Goal: Task Accomplishment & Management: Use online tool/utility

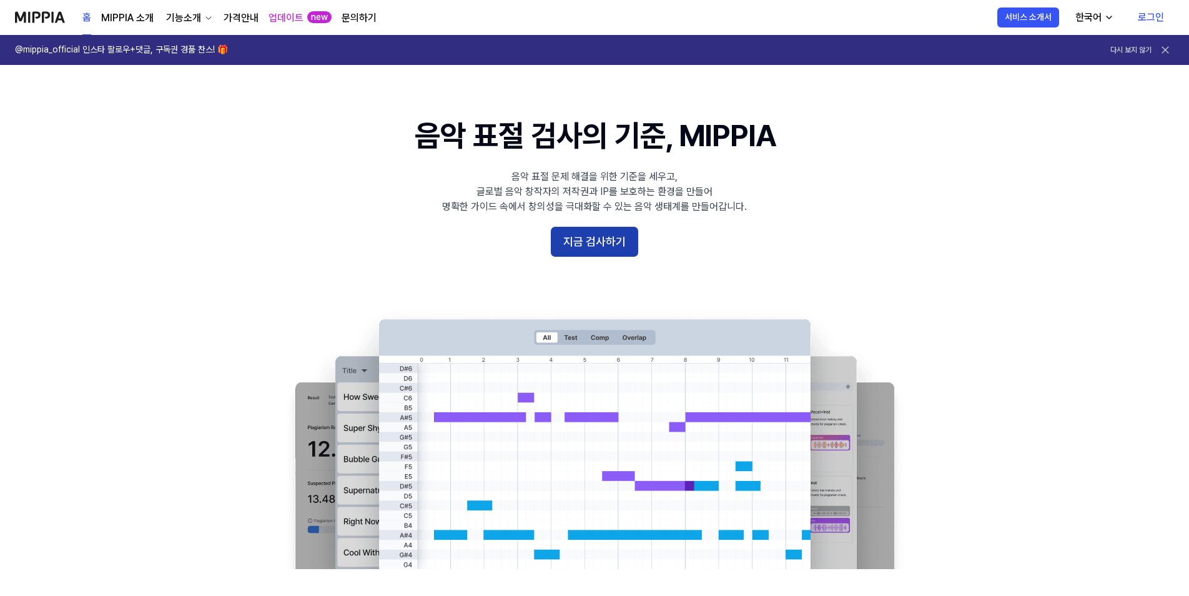
click at [604, 247] on button "지금 검사하기" at bounding box center [594, 242] width 87 height 30
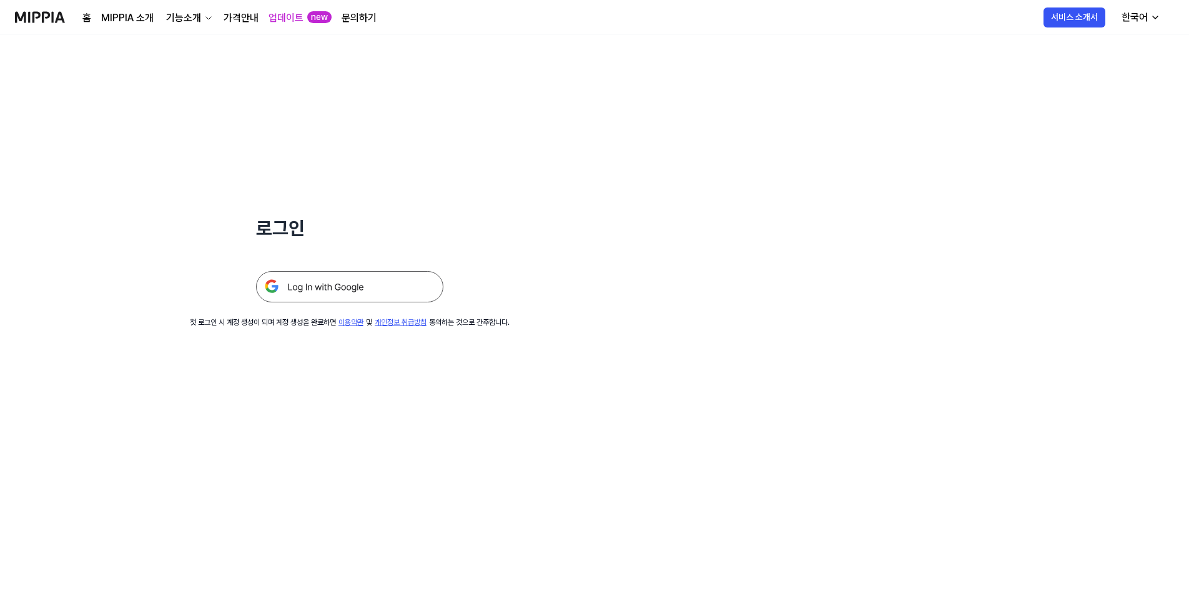
click at [318, 290] on img at bounding box center [349, 286] width 187 height 31
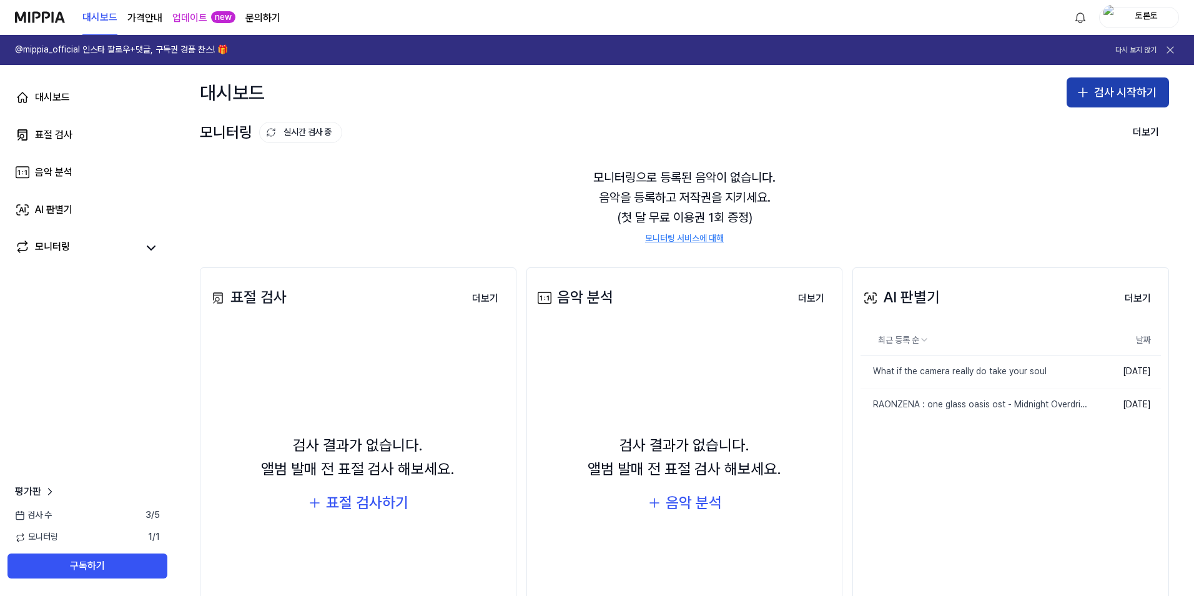
click at [1105, 98] on button "검사 시작하기" at bounding box center [1117, 92] width 102 height 30
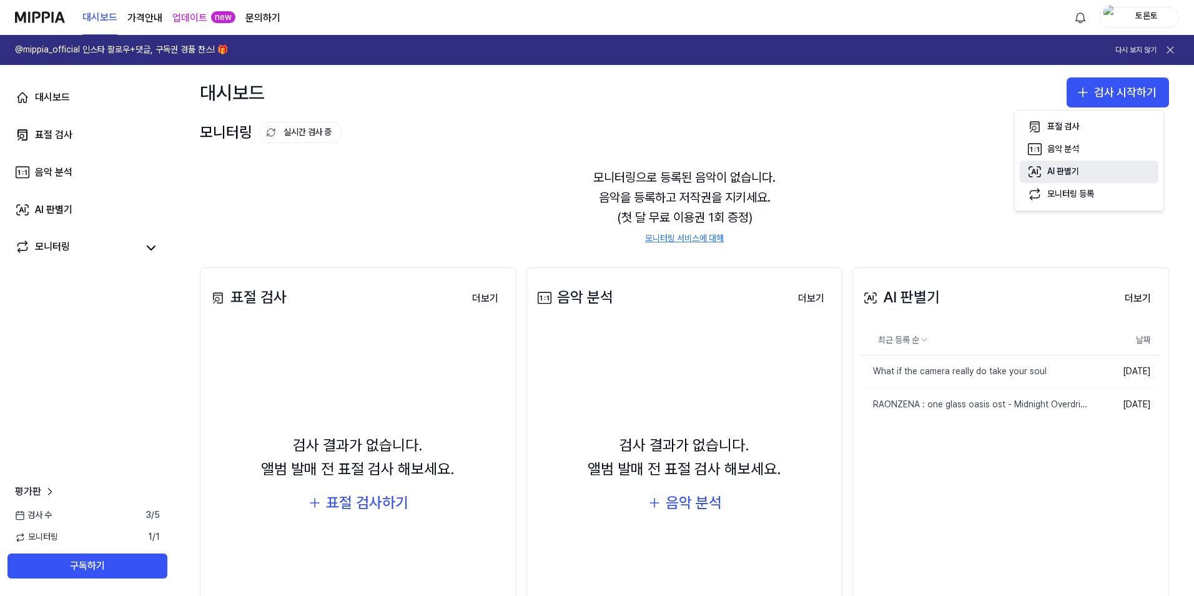
click at [1071, 176] on div "AI 판별기" at bounding box center [1063, 171] width 32 height 12
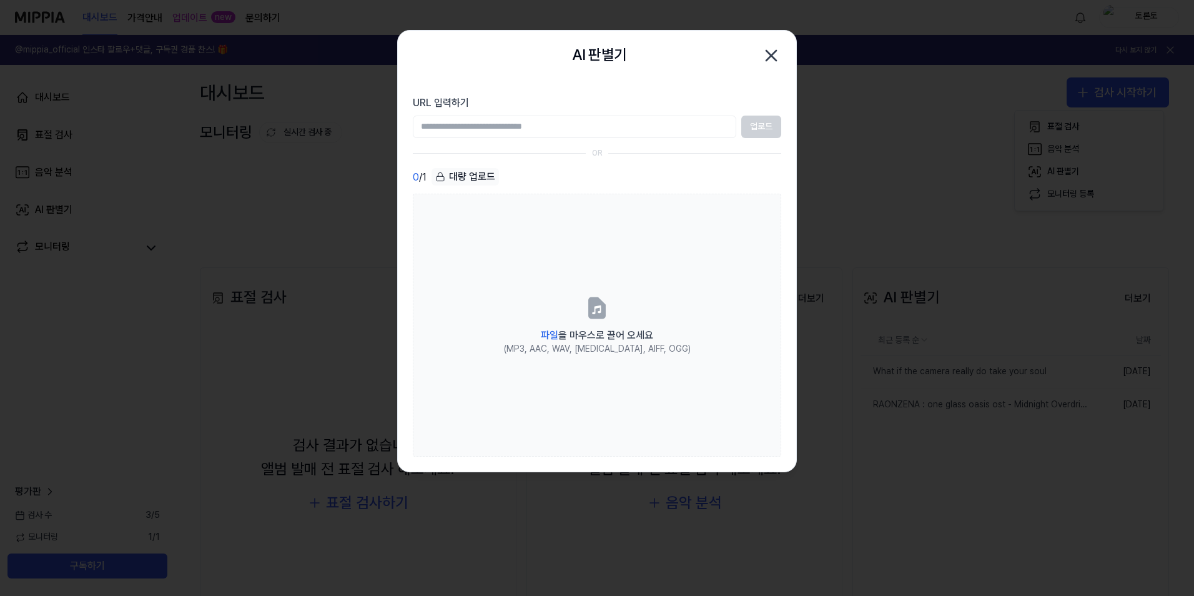
click at [522, 129] on input "URL 입력하기" at bounding box center [574, 126] width 323 height 22
type input "**********"
click at [747, 135] on button "업로드" at bounding box center [761, 126] width 40 height 22
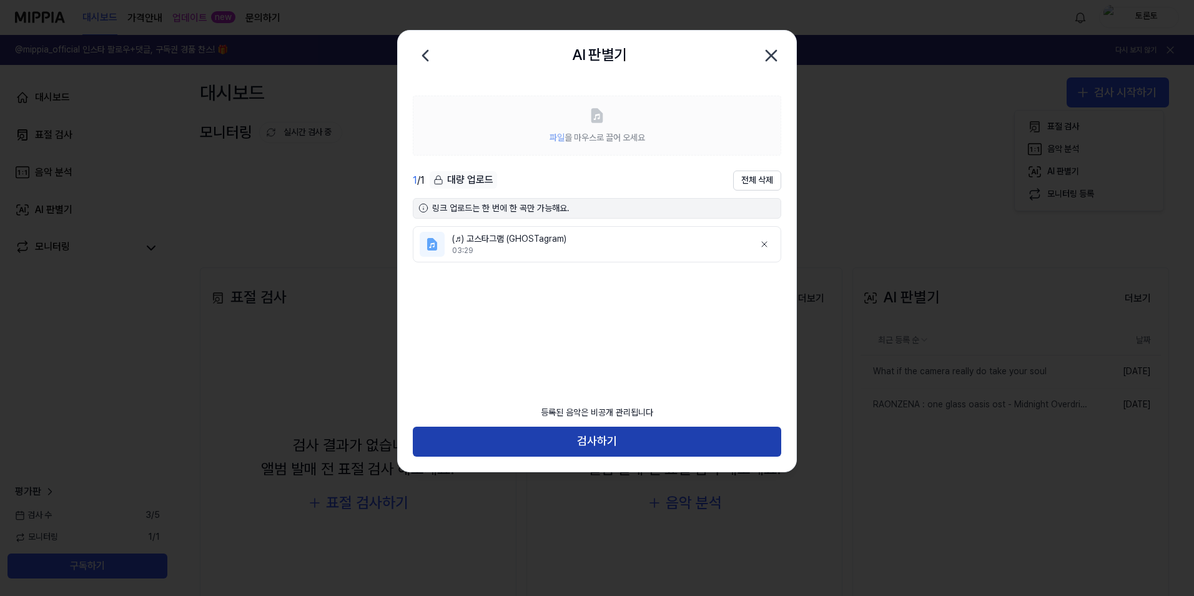
click at [656, 439] on button "검사하기" at bounding box center [597, 441] width 368 height 30
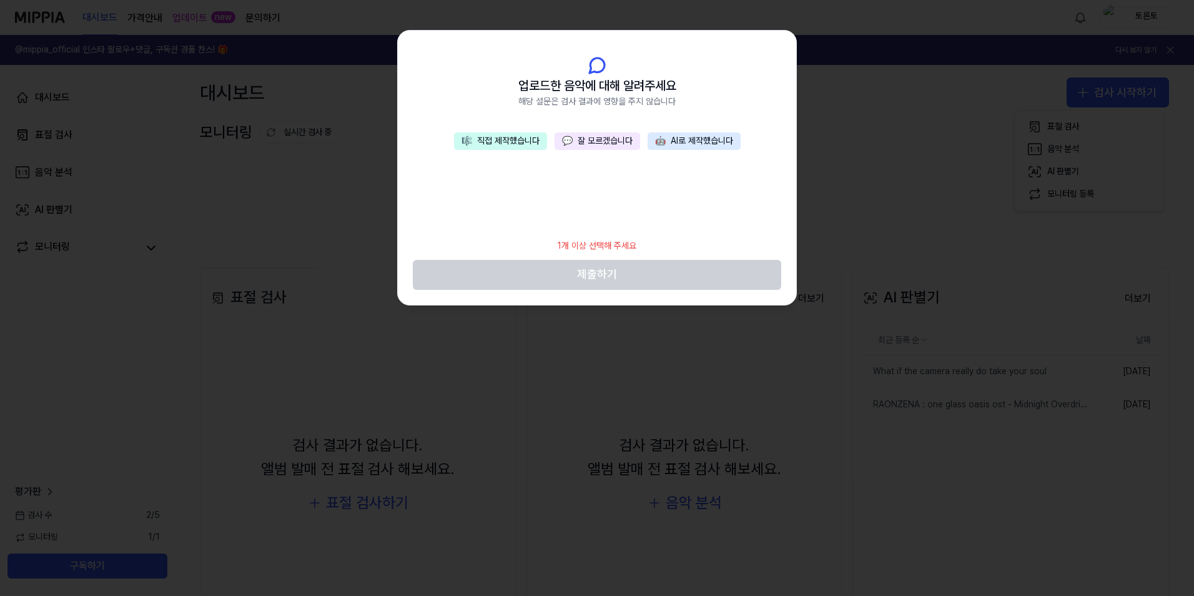
click at [608, 136] on button "💬 잘 모르겠습니다" at bounding box center [597, 140] width 86 height 17
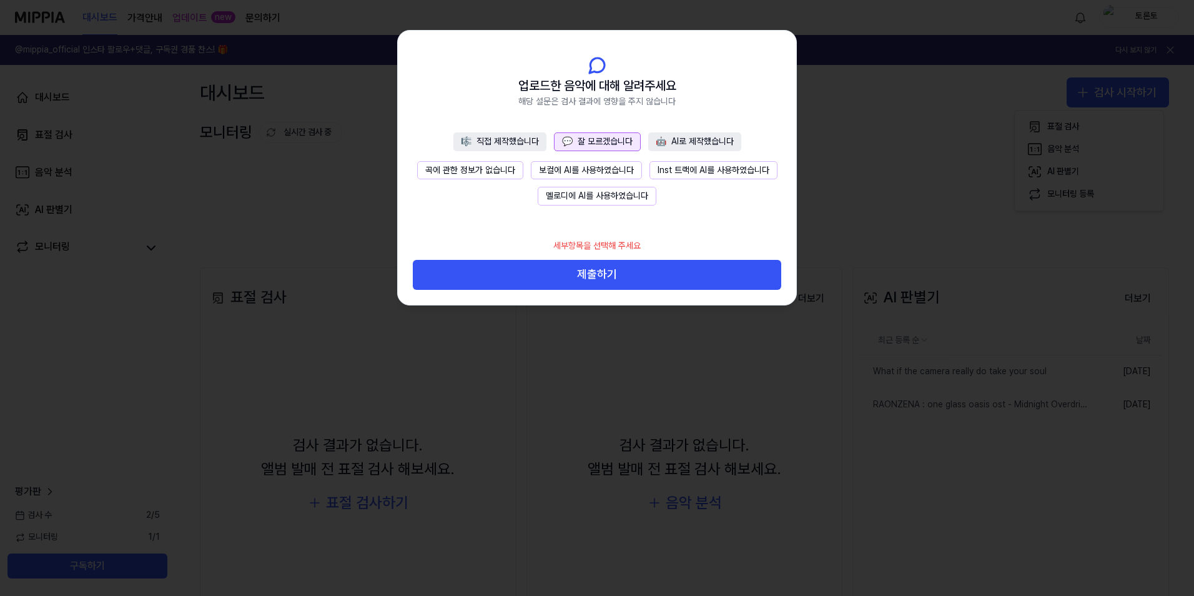
click at [612, 272] on button "제출하기" at bounding box center [597, 275] width 368 height 30
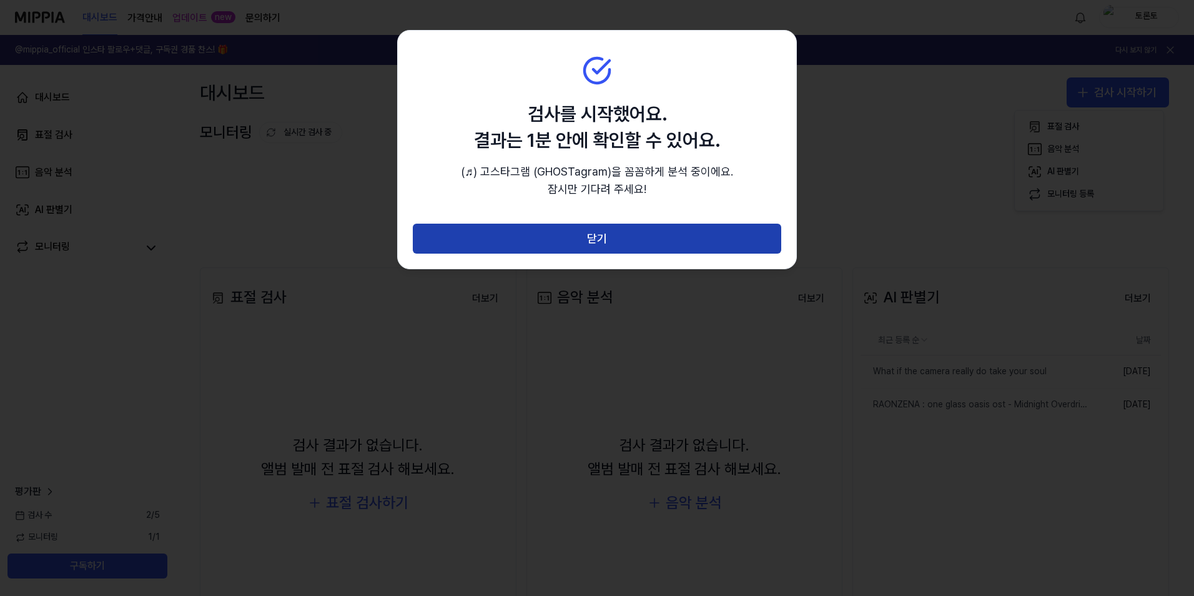
click at [614, 245] on button "닫기" at bounding box center [597, 238] width 368 height 30
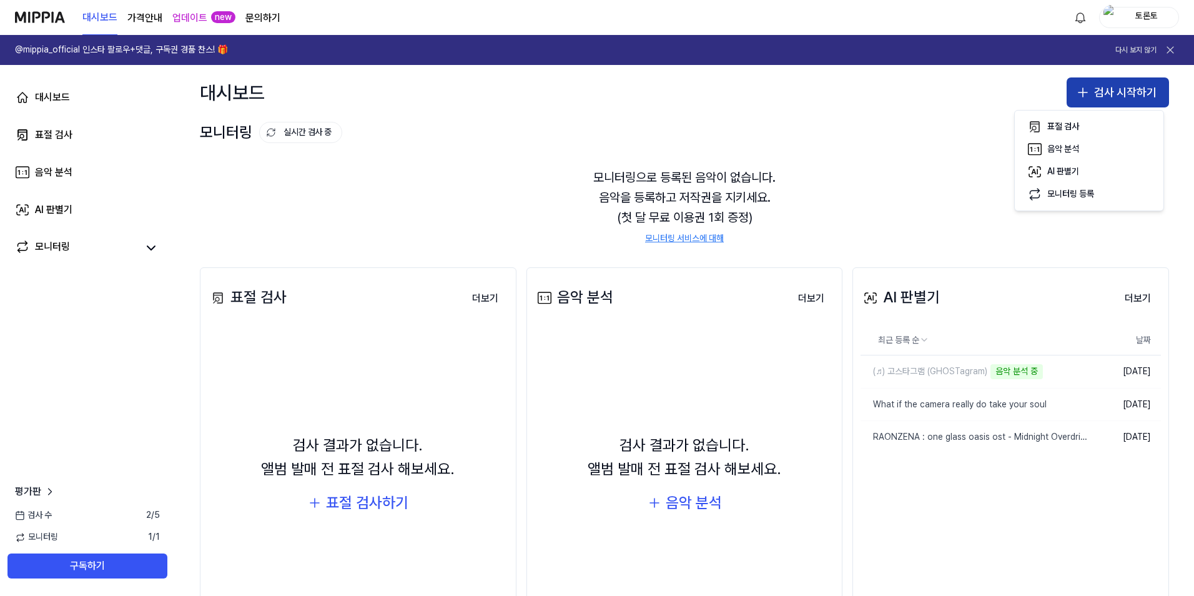
click at [1099, 99] on button "검사 시작하기" at bounding box center [1117, 92] width 102 height 30
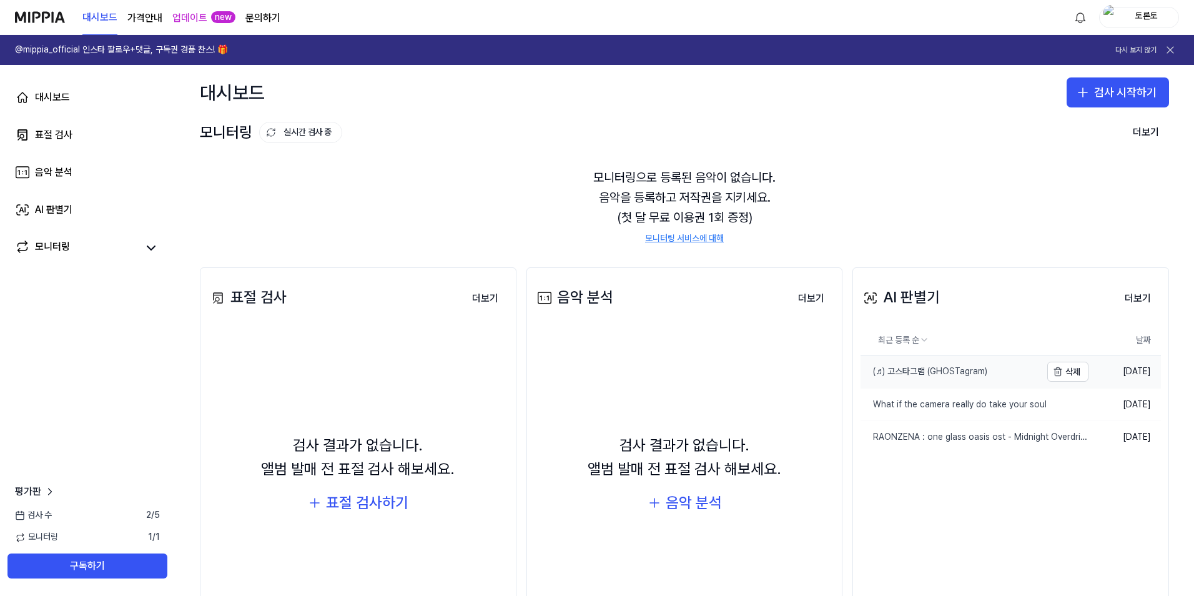
click at [921, 371] on div "(♬) 고스타그램 (GHOSTagram)" at bounding box center [923, 371] width 127 height 12
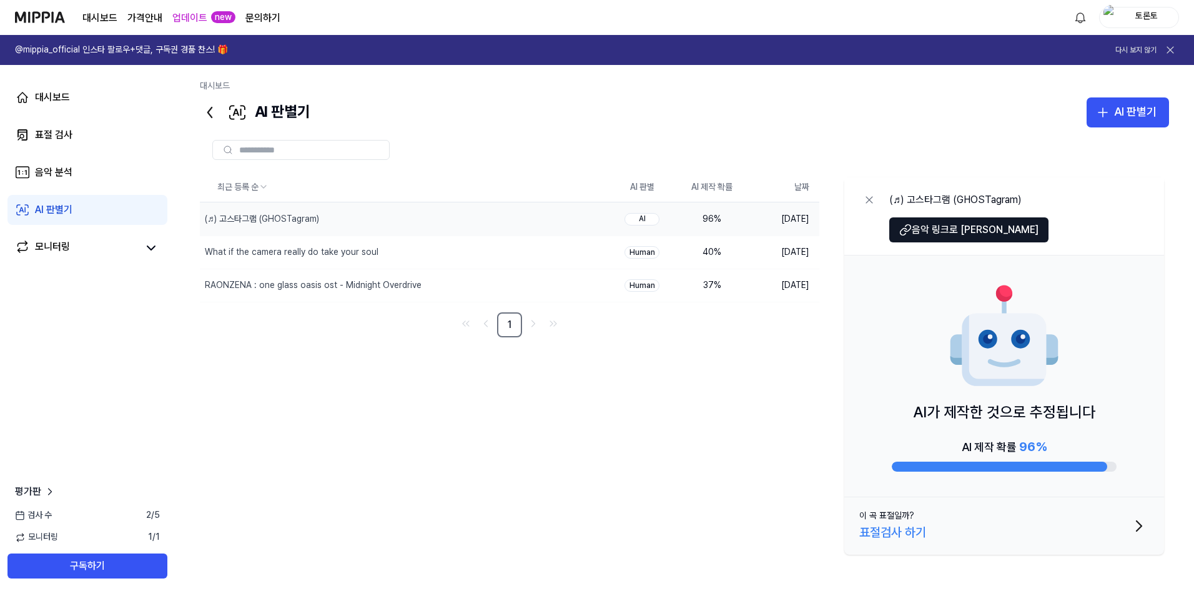
click at [699, 217] on div "96 %" at bounding box center [712, 219] width 50 height 12
